Goal: Task Accomplishment & Management: Use online tool/utility

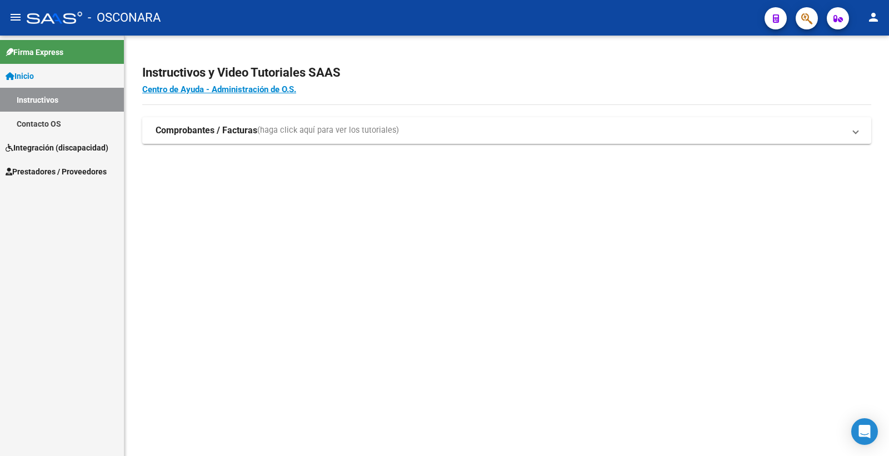
click at [86, 174] on span "Prestadores / Proveedores" at bounding box center [56, 172] width 101 height 12
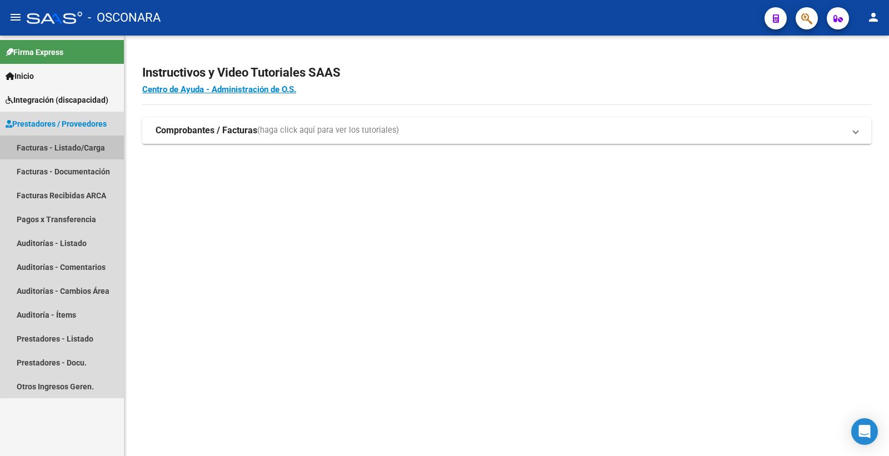
click at [81, 141] on link "Facturas - Listado/Carga" at bounding box center [62, 148] width 124 height 24
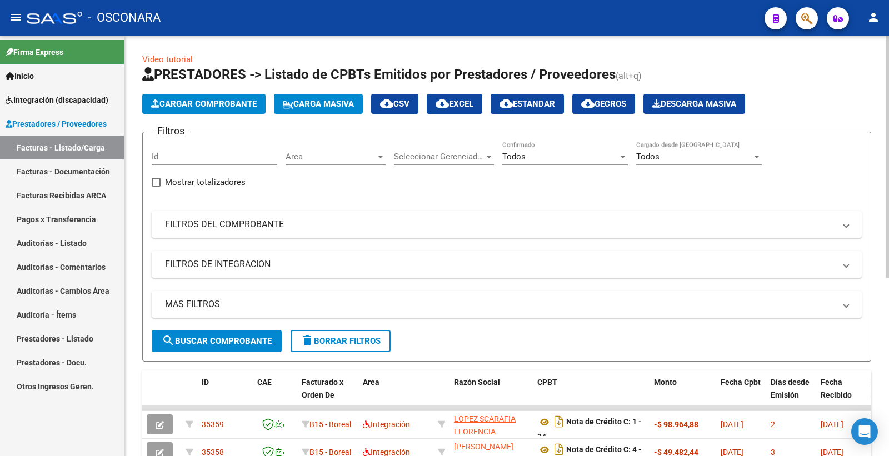
click at [179, 154] on input "Id" at bounding box center [215, 157] width 126 height 10
paste input "30635"
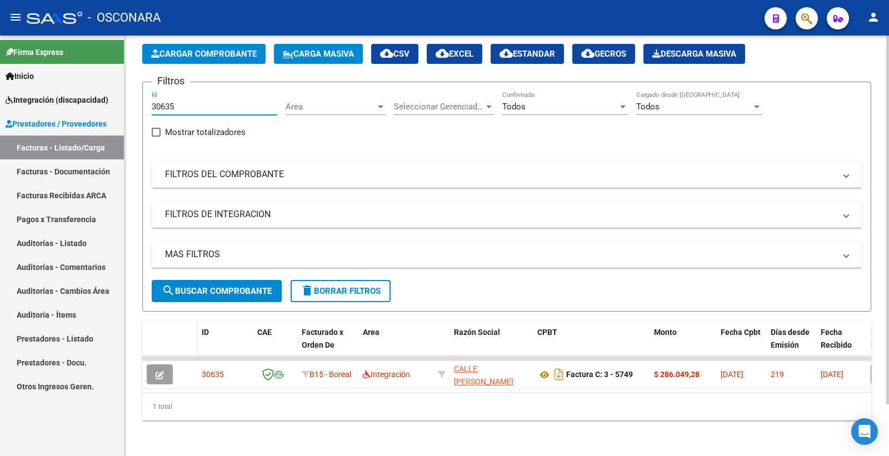
scroll to position [58, 0]
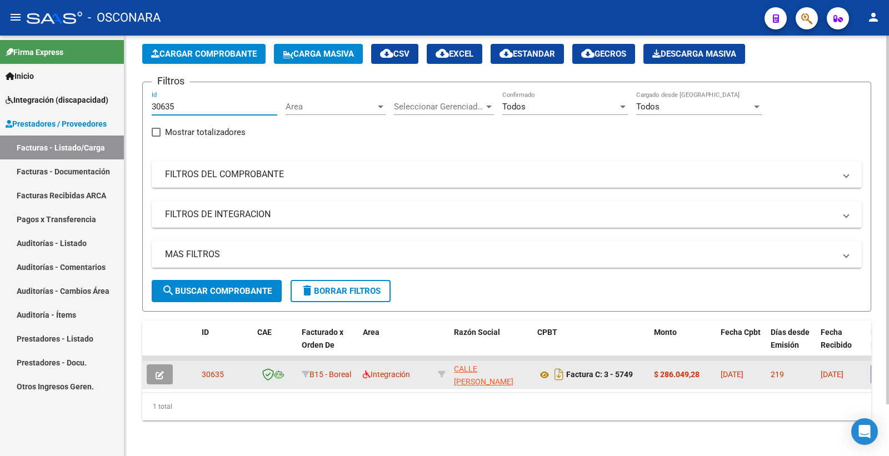
type input "30635"
click at [156, 371] on icon "button" at bounding box center [160, 375] width 8 height 8
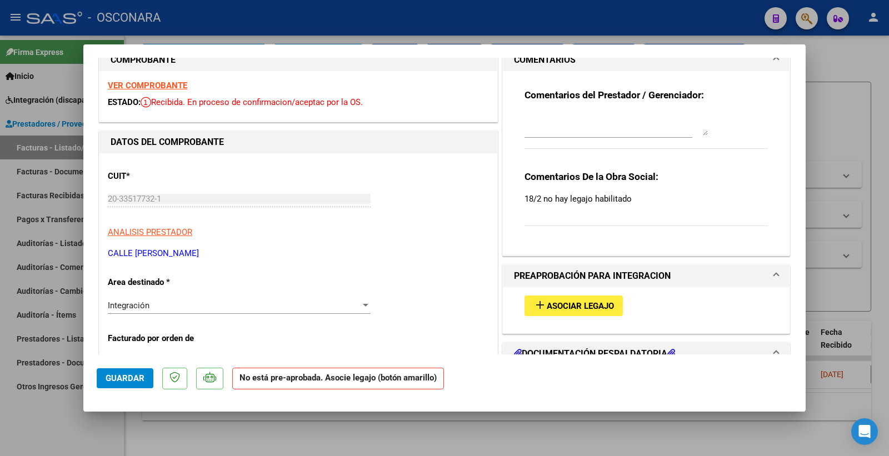
scroll to position [0, 0]
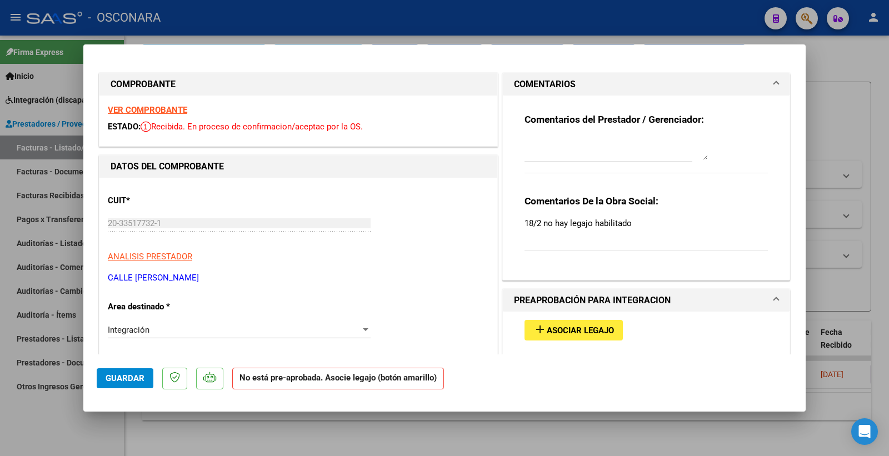
click at [159, 108] on strong "VER COMPROBANTE" at bounding box center [147, 110] width 79 height 10
type input "$ 0,00"
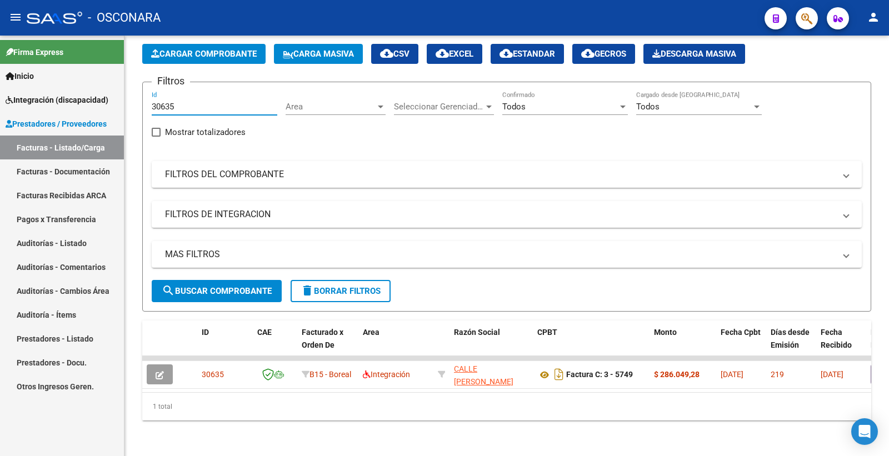
drag, startPoint x: 181, startPoint y: 95, endPoint x: 114, endPoint y: 104, distance: 66.7
click at [114, 104] on mat-sidenav-container "Firma Express Inicio Instructivos Contacto OS Integración (discapacidad) Certif…" at bounding box center [444, 246] width 889 height 420
paste input "4"
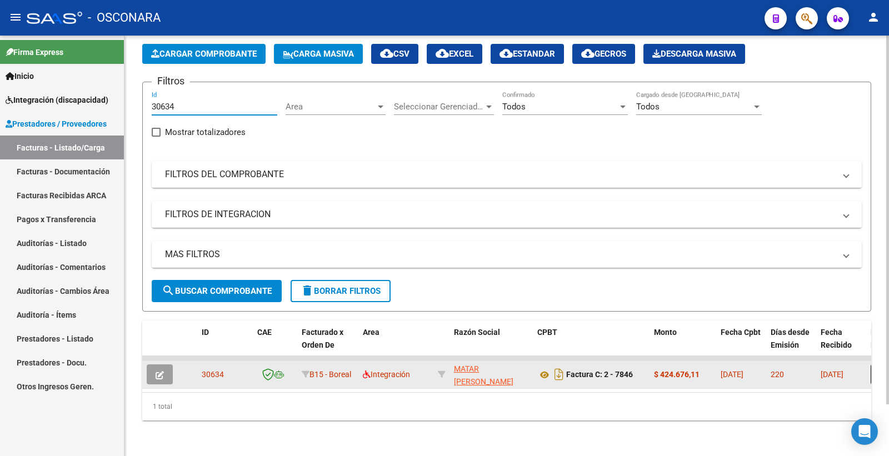
type input "30634"
click at [168, 364] on button "button" at bounding box center [160, 374] width 26 height 20
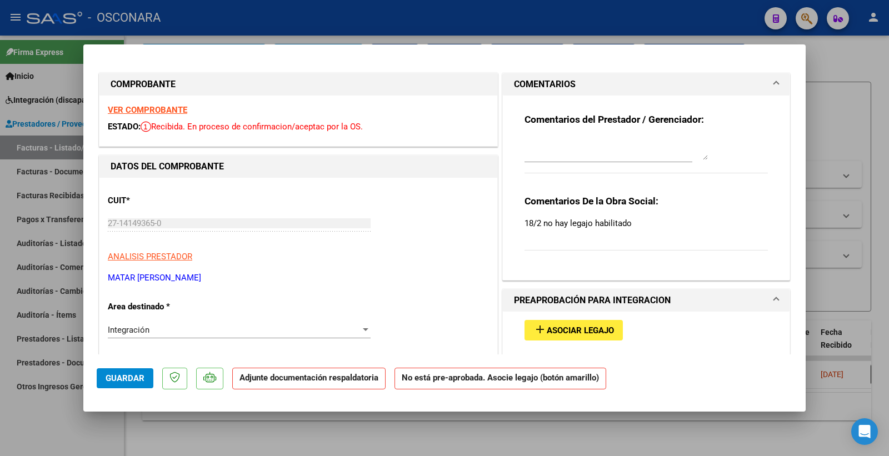
click at [157, 114] on strong "VER COMPROBANTE" at bounding box center [147, 110] width 79 height 10
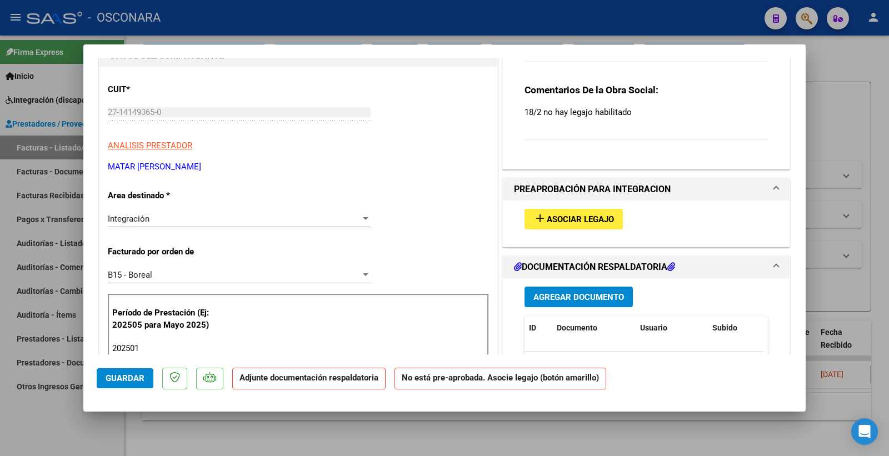
scroll to position [62, 0]
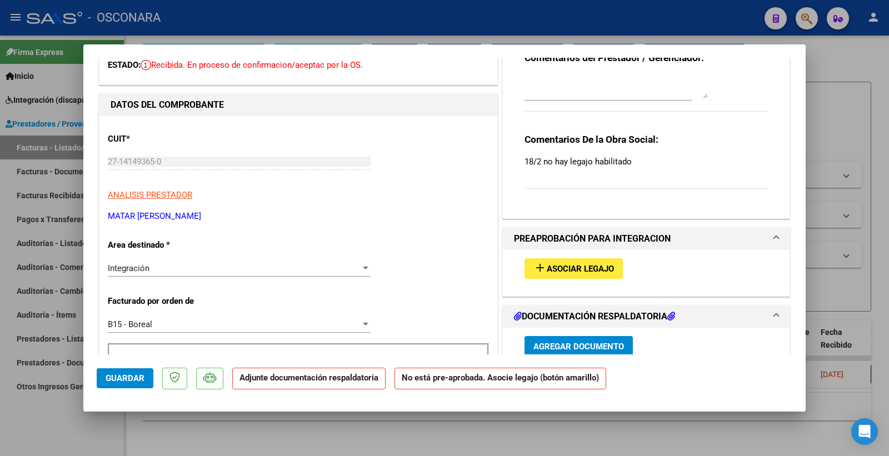
type input "$ 0,00"
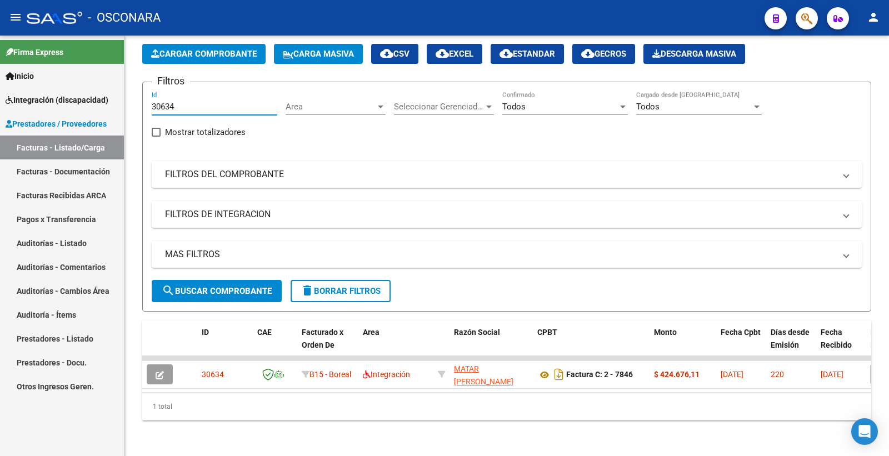
drag, startPoint x: 187, startPoint y: 101, endPoint x: 121, endPoint y: 108, distance: 65.9
click at [121, 108] on mat-sidenav-container "Firma Express Inicio Instructivos Contacto OS Integración (discapacidad) Certif…" at bounding box center [444, 246] width 889 height 420
paste input "5"
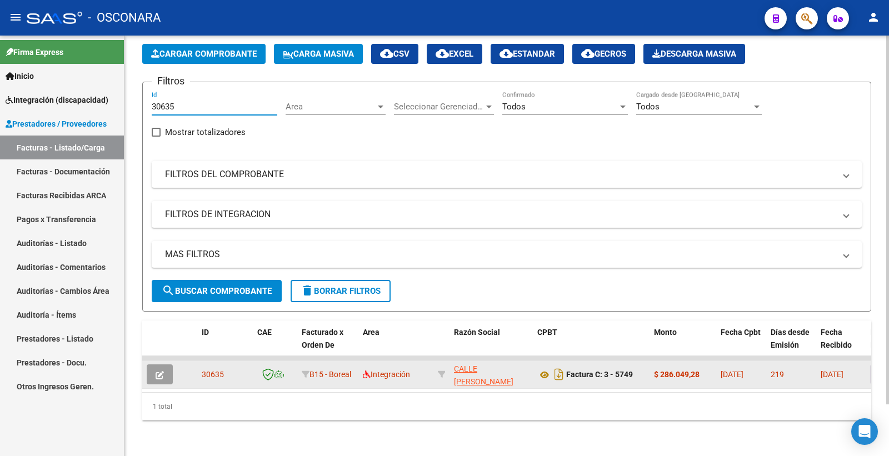
type input "30635"
click at [167, 367] on button "button" at bounding box center [160, 374] width 26 height 20
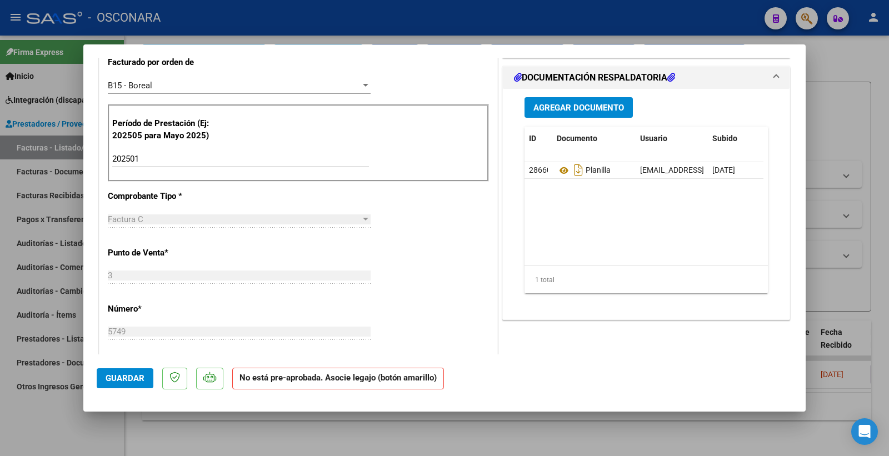
scroll to position [308, 0]
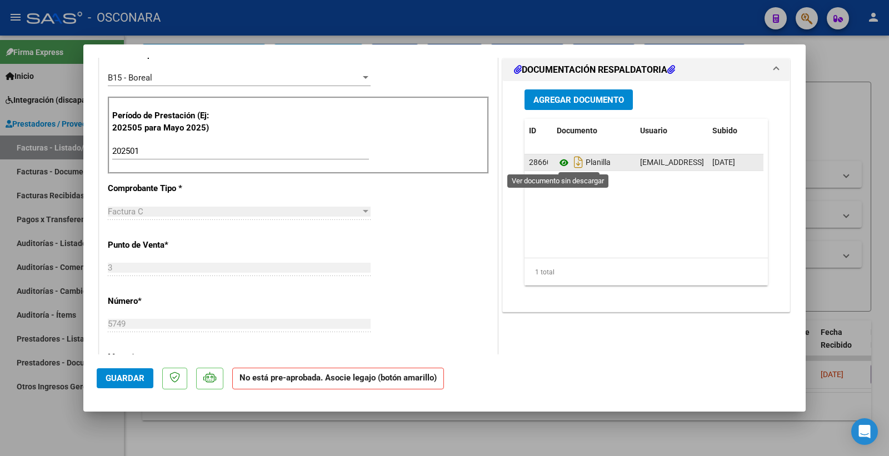
click at [558, 166] on icon at bounding box center [564, 162] width 14 height 13
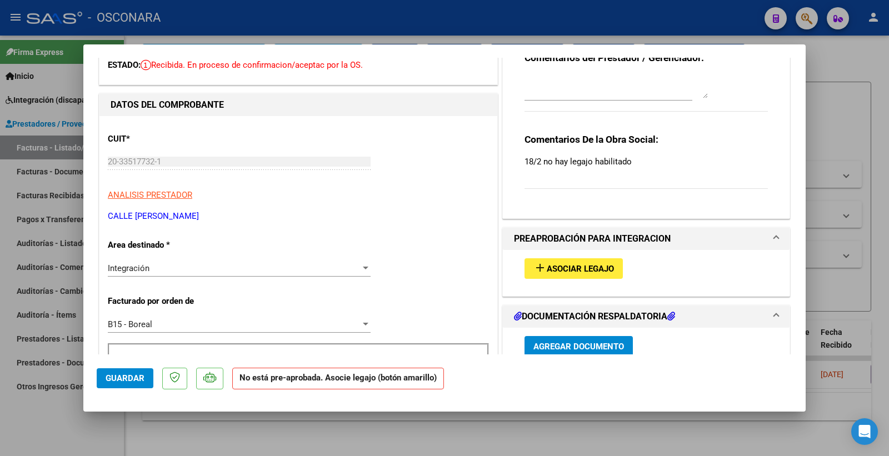
scroll to position [0, 0]
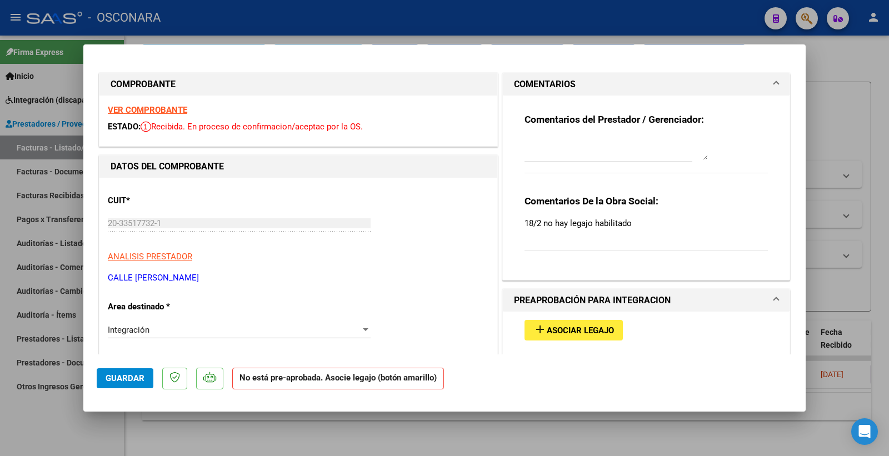
click at [168, 108] on strong "VER COMPROBANTE" at bounding box center [147, 110] width 79 height 10
type input "$ 0,00"
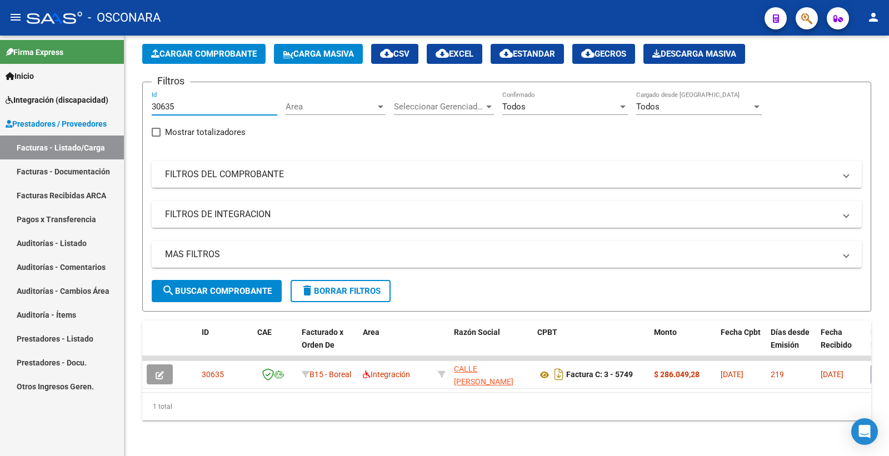
drag, startPoint x: 182, startPoint y: 101, endPoint x: 93, endPoint y: 102, distance: 88.9
click at [93, 102] on mat-sidenav-container "Firma Express Inicio Instructivos Contacto OS Integración (discapacidad) Certif…" at bounding box center [444, 246] width 889 height 420
paste input "732"
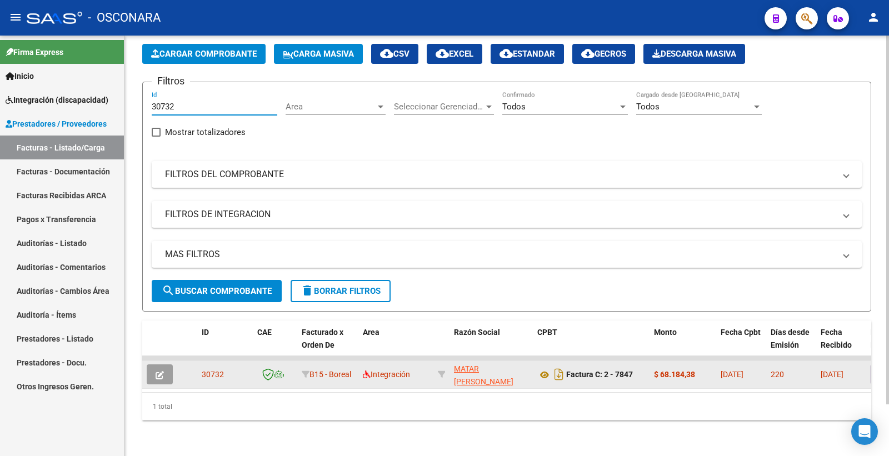
type input "30732"
click at [156, 371] on icon "button" at bounding box center [160, 375] width 8 height 8
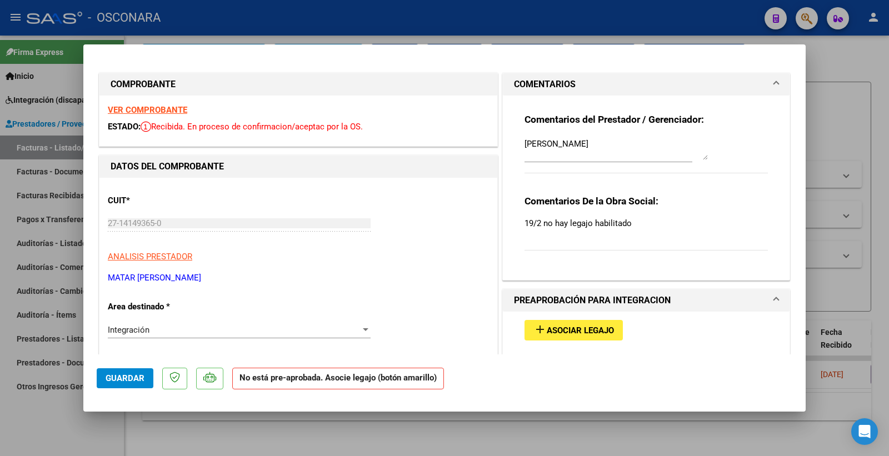
click at [163, 107] on strong "VER COMPROBANTE" at bounding box center [147, 110] width 79 height 10
type input "$ 0,00"
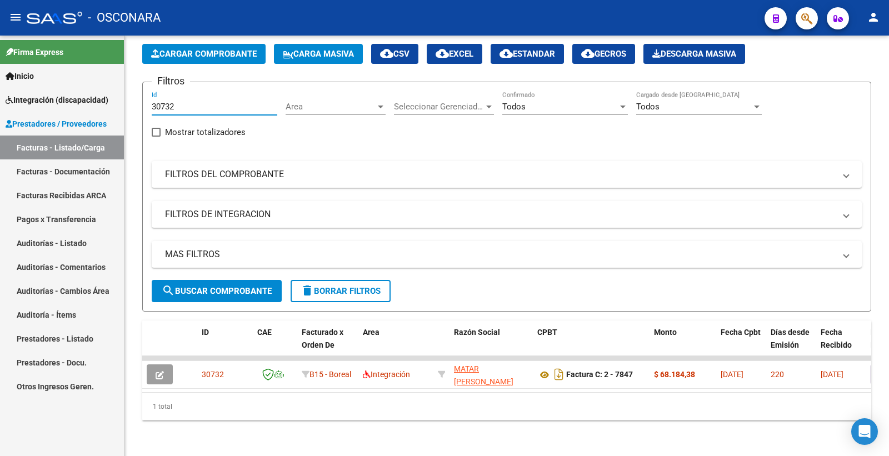
drag, startPoint x: 164, startPoint y: 102, endPoint x: 104, endPoint y: 104, distance: 60.6
click at [104, 104] on mat-sidenav-container "Firma Express Inicio Instructivos Contacto OS Integración (discapacidad) Certif…" at bounding box center [444, 246] width 889 height 420
paste input "2201"
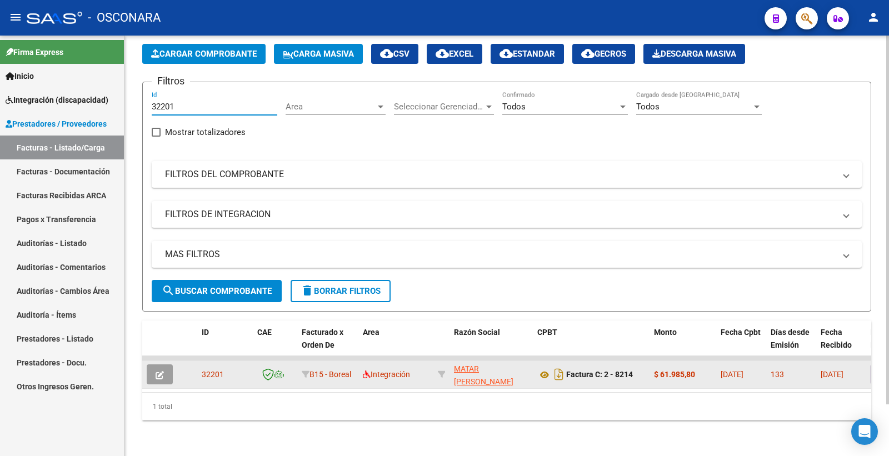
type input "32201"
click at [164, 365] on button "button" at bounding box center [160, 374] width 26 height 20
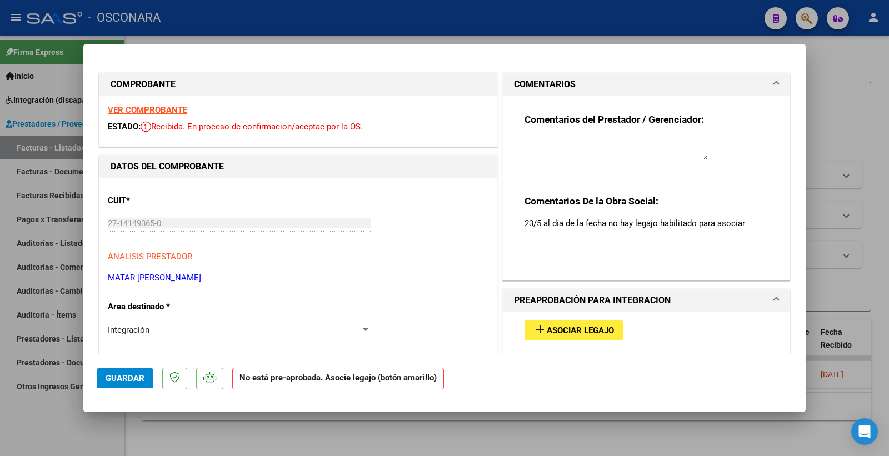
click at [176, 109] on strong "VER COMPROBANTE" at bounding box center [147, 110] width 79 height 10
type input "$ 0,00"
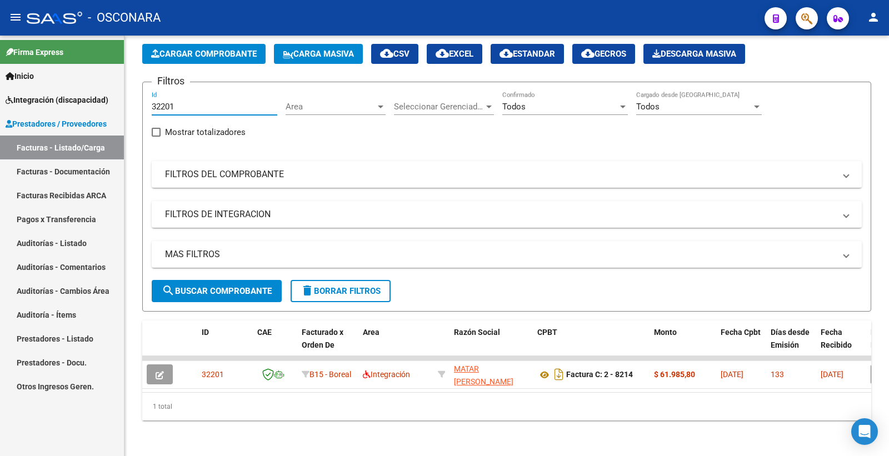
drag, startPoint x: 178, startPoint y: 98, endPoint x: 53, endPoint y: 86, distance: 125.6
click at [53, 86] on mat-sidenav-container "Firma Express Inicio Instructivos Contacto OS Integración (discapacidad) Certif…" at bounding box center [444, 246] width 889 height 420
paste input "0"
type input "32200"
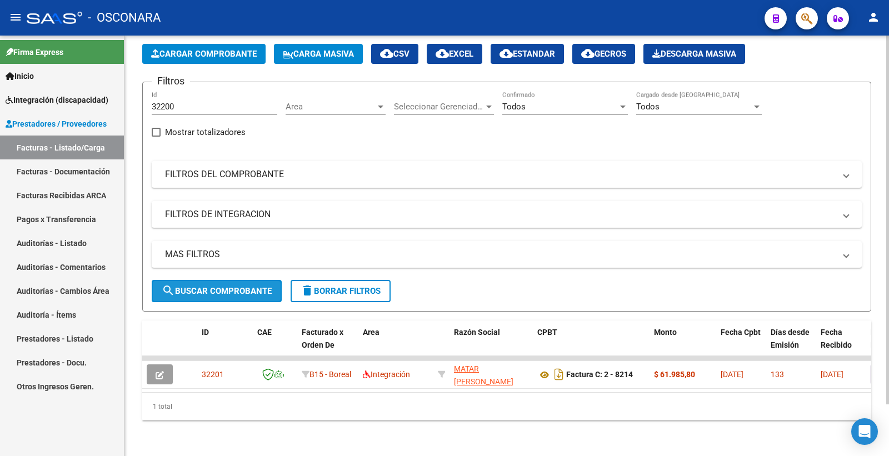
click at [229, 280] on button "search Buscar Comprobante" at bounding box center [217, 291] width 130 height 22
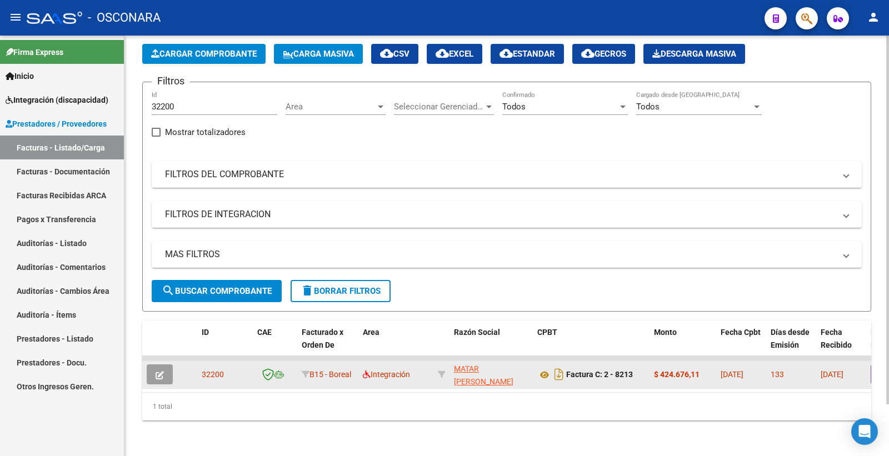
click at [163, 371] on icon "button" at bounding box center [160, 375] width 8 height 8
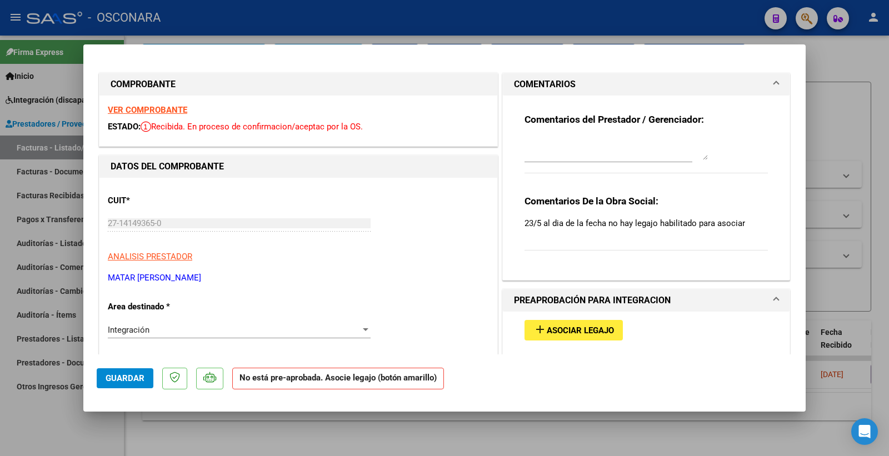
click at [172, 109] on strong "VER COMPROBANTE" at bounding box center [147, 110] width 79 height 10
type input "$ 0,00"
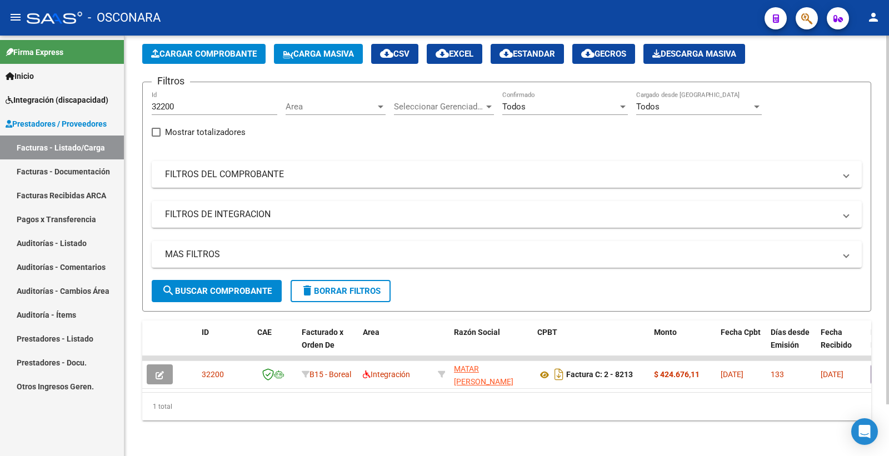
drag, startPoint x: 187, startPoint y: 103, endPoint x: 163, endPoint y: 100, distance: 24.7
click at [163, 100] on div "32200 Id" at bounding box center [215, 103] width 126 height 24
drag, startPoint x: 179, startPoint y: 96, endPoint x: 119, endPoint y: 96, distance: 60.5
click at [119, 96] on mat-sidenav-container "Firma Express Inicio Instructivos Contacto OS Integración (discapacidad) Certif…" at bounding box center [444, 246] width 889 height 420
paste input "1745"
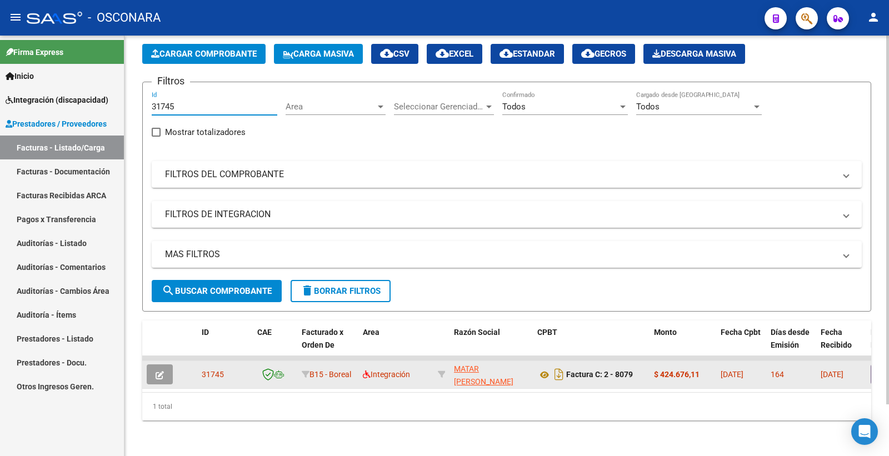
type input "31745"
click at [162, 371] on icon "button" at bounding box center [160, 375] width 8 height 8
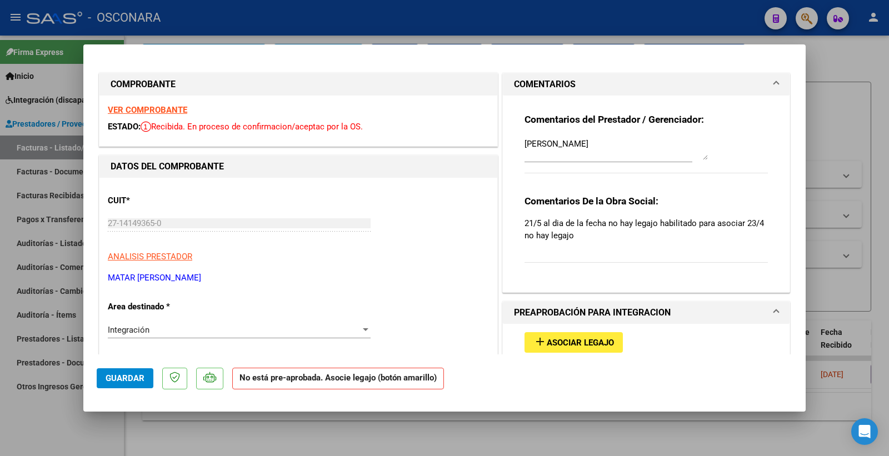
click at [153, 106] on strong "VER COMPROBANTE" at bounding box center [147, 110] width 79 height 10
type input "$ 0,00"
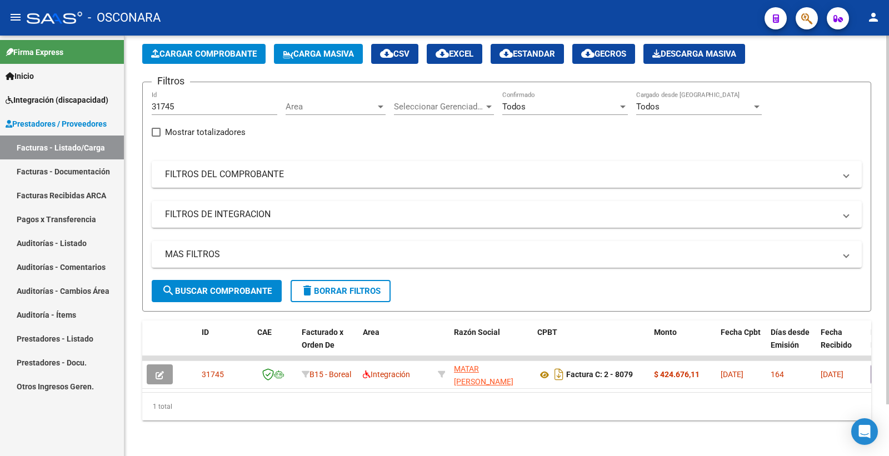
drag, startPoint x: 184, startPoint y: 104, endPoint x: 167, endPoint y: 95, distance: 19.9
click at [152, 103] on div "31745 Id" at bounding box center [215, 103] width 126 height 24
drag, startPoint x: 176, startPoint y: 95, endPoint x: 136, endPoint y: 98, distance: 40.1
click at [136, 98] on div "Video tutorial PRESTADORES -> Listado de CPBTs Emitidos por Prestadores / Prove…" at bounding box center [506, 221] width 764 height 470
paste input "31744"
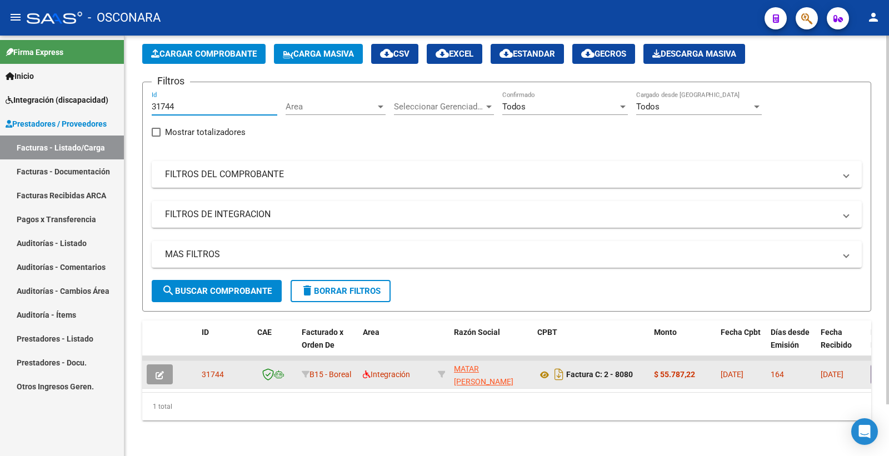
type input "31744"
click at [161, 371] on icon "button" at bounding box center [160, 375] width 8 height 8
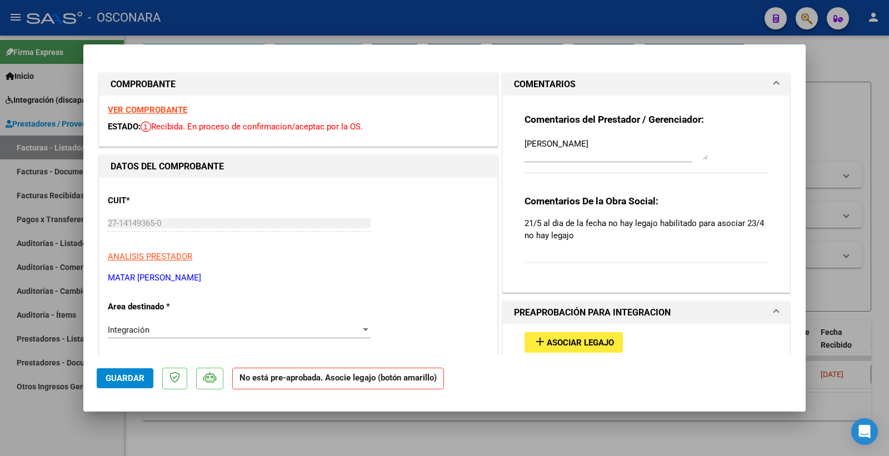
click at [164, 106] on strong "VER COMPROBANTE" at bounding box center [147, 110] width 79 height 10
type input "$ 0,00"
